Goal: Task Accomplishment & Management: Manage account settings

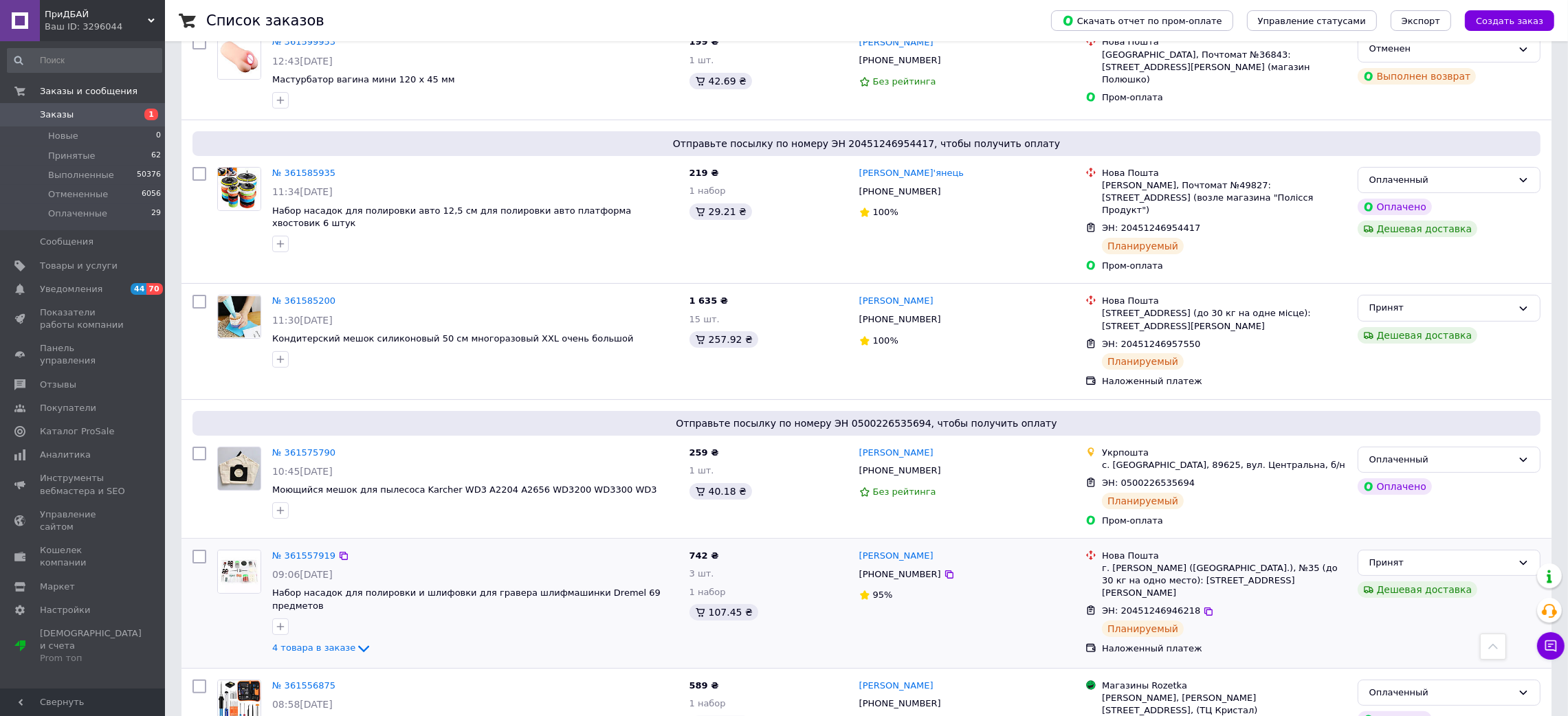
scroll to position [206, 0]
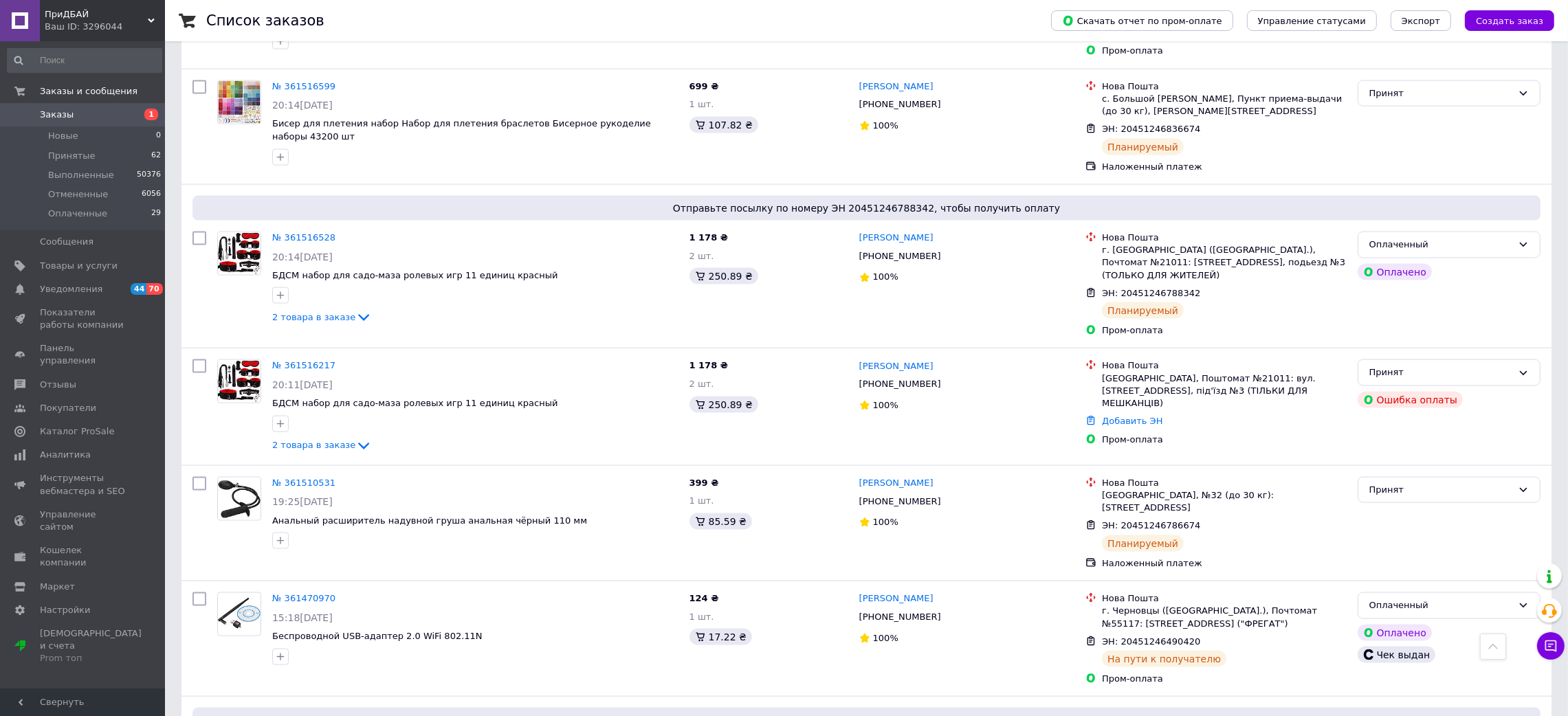
scroll to position [2989, 0]
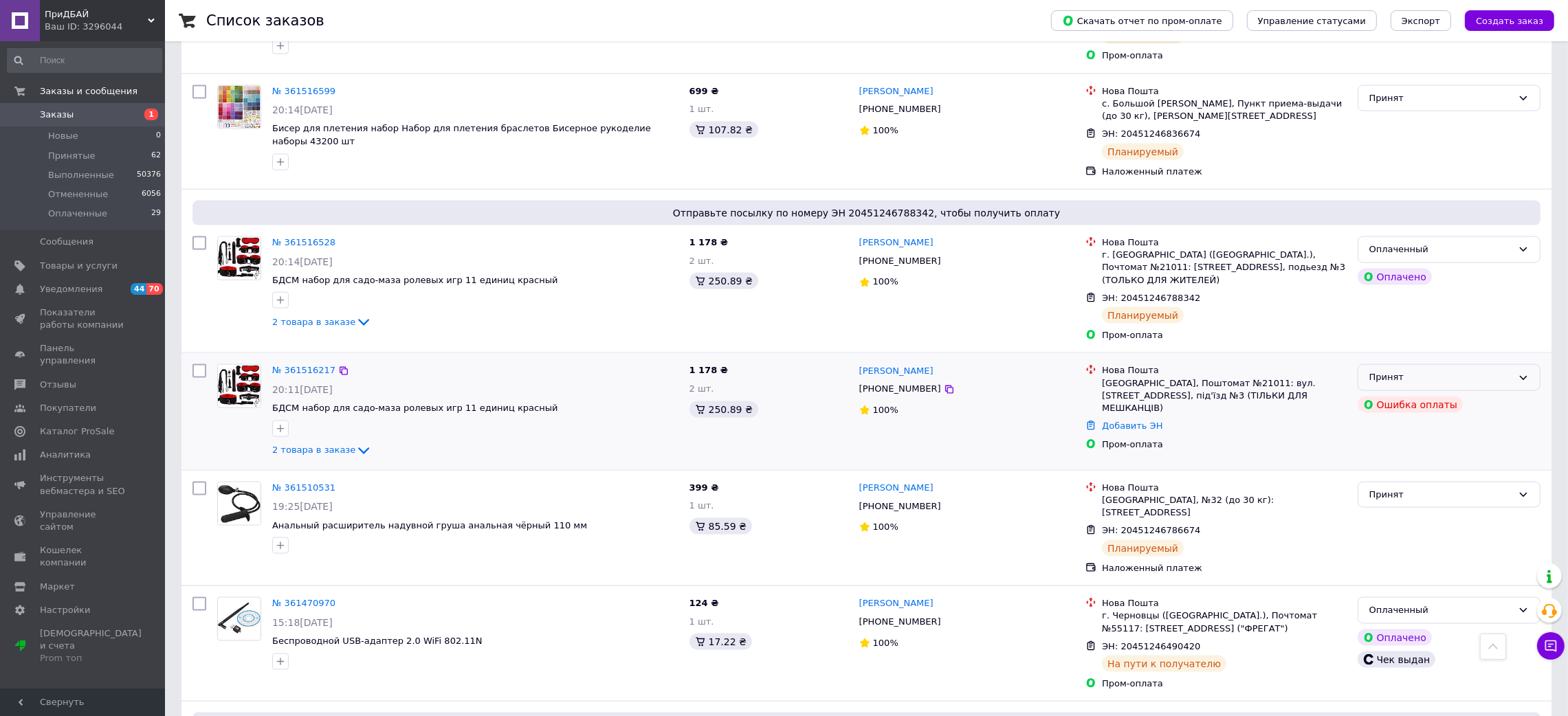
click at [1500, 370] on div "Принят" at bounding box center [1441, 377] width 143 height 15
click at [1425, 419] on li "Отменен" at bounding box center [1449, 432] width 181 height 26
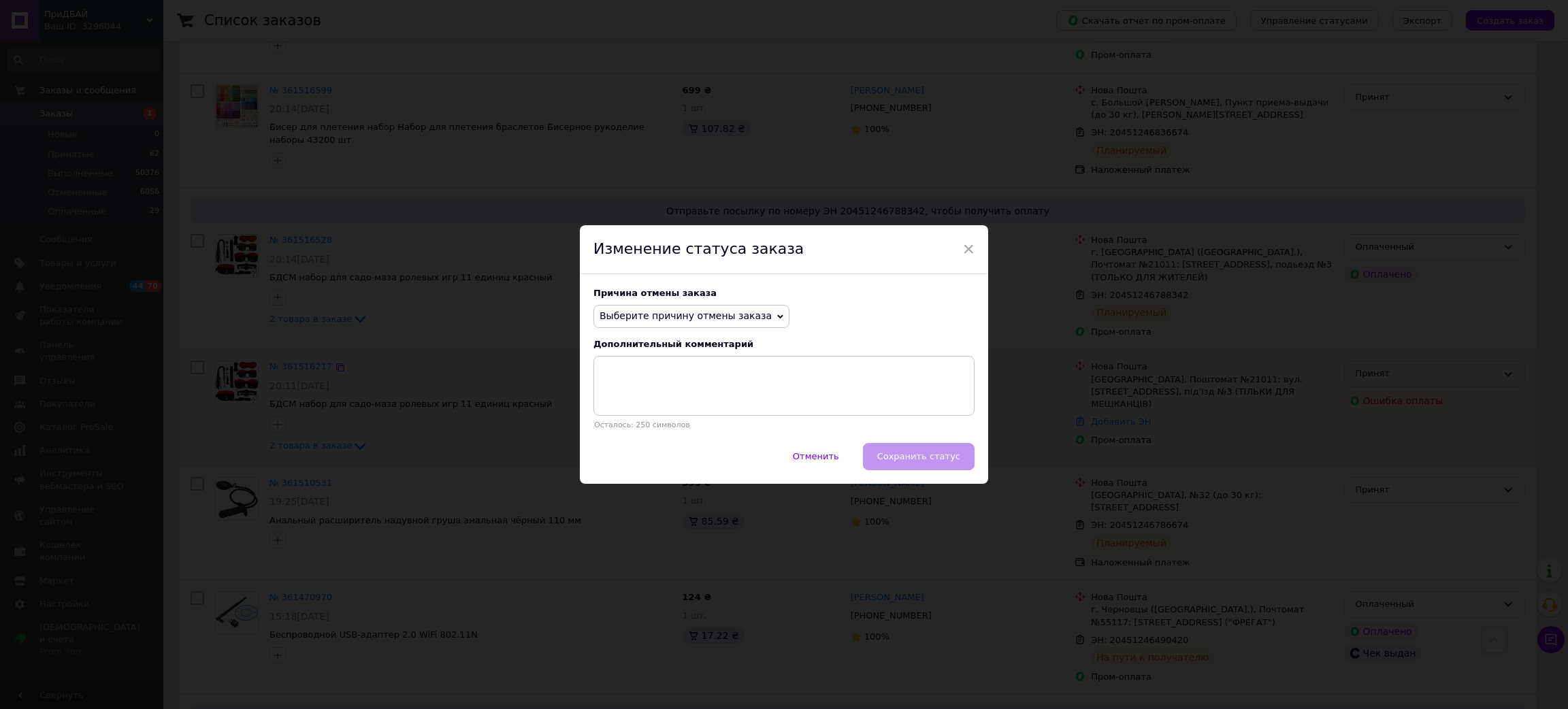
click at [694, 312] on span "Выберите причину отмены заказа" at bounding box center [685, 316] width 172 height 11
click at [672, 415] on li "Заказ-дубликат" at bounding box center [691, 419] width 195 height 19
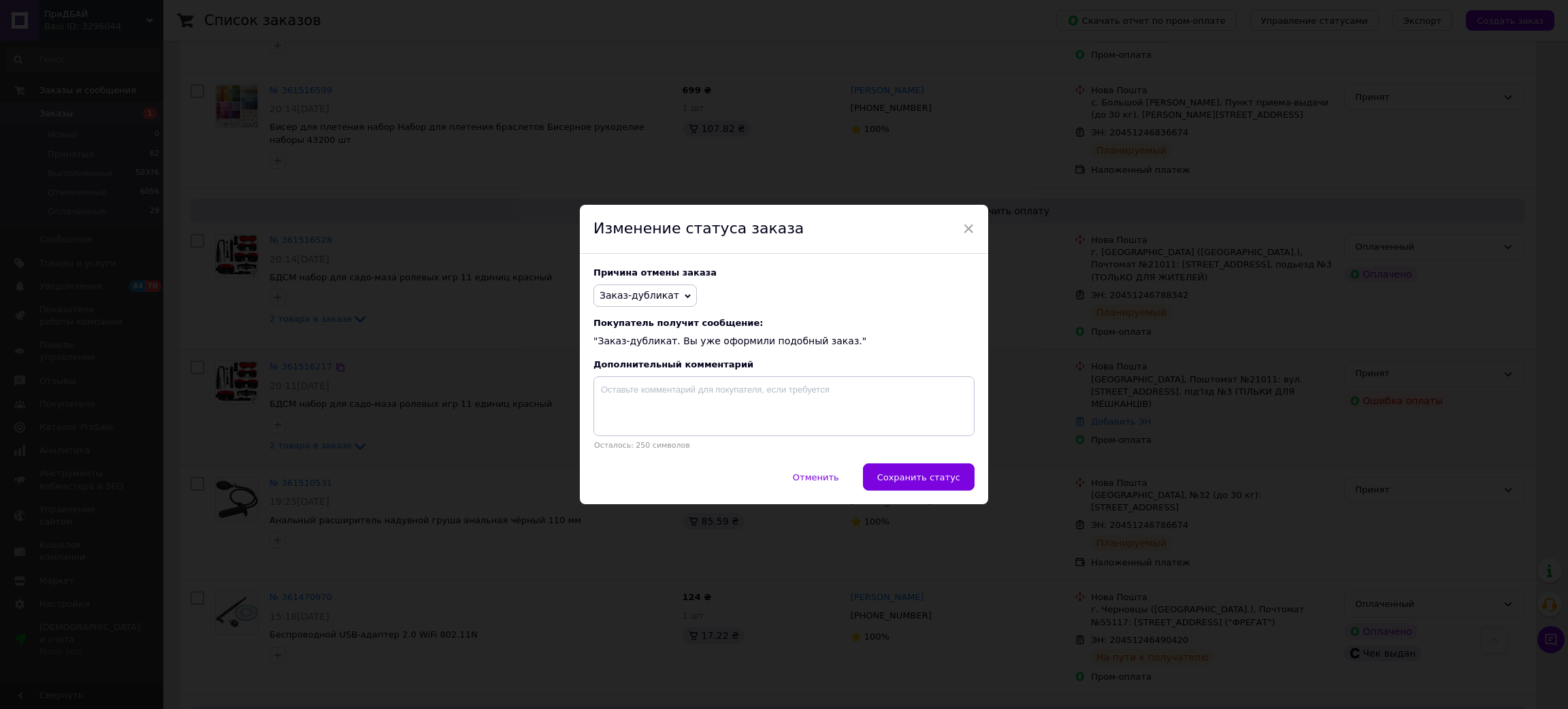
click at [829, 443] on div "Осталось: 250 символов" at bounding box center [784, 413] width 381 height 73
click at [922, 480] on span "Сохранить статус" at bounding box center [918, 477] width 83 height 10
